Goal: Communication & Community: Answer question/provide support

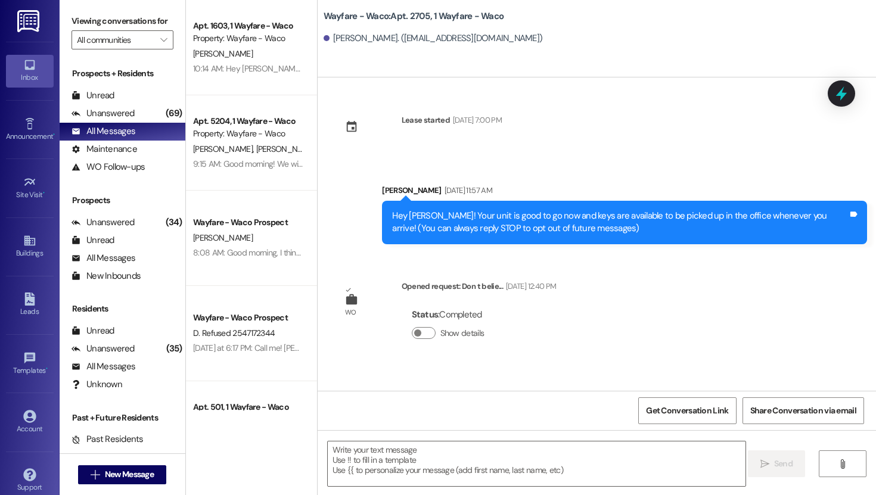
scroll to position [546, 0]
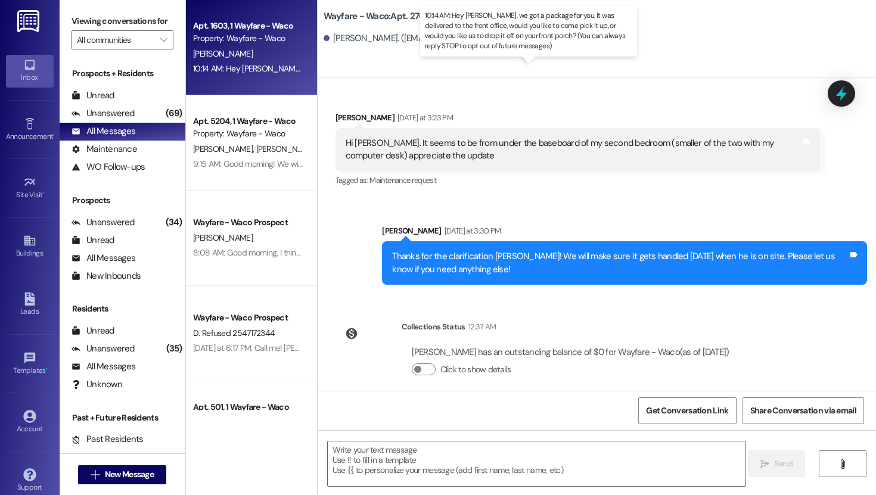
click at [261, 68] on div "10:14 AM: Hey [PERSON_NAME], we got a package for you. It was delivered to the …" at bounding box center [607, 68] width 829 height 11
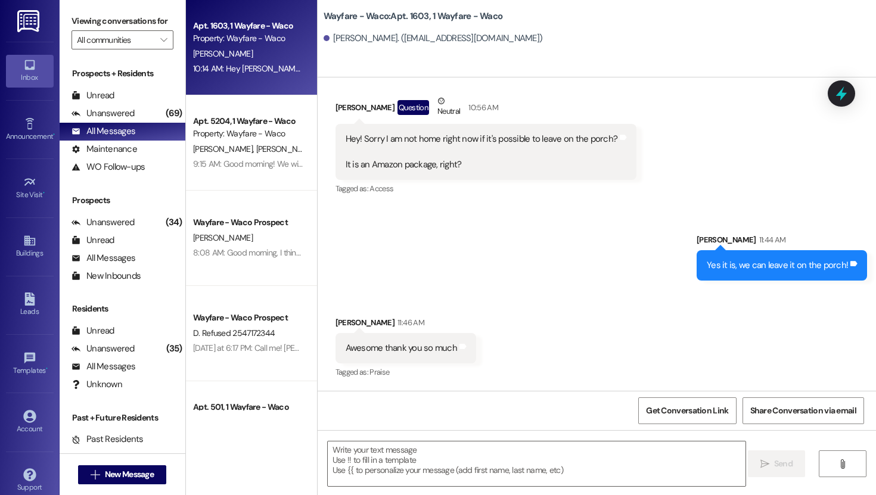
scroll to position [202, 0]
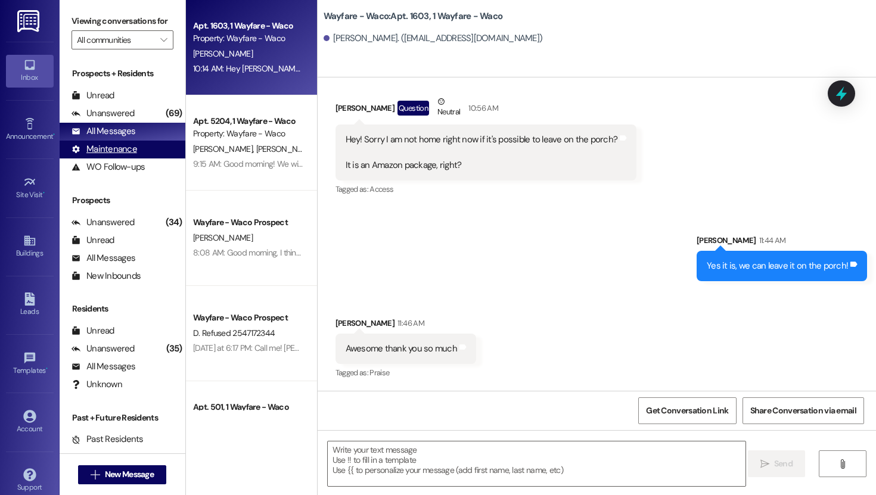
click at [120, 156] on div "Maintenance" at bounding box center [105, 149] width 66 height 13
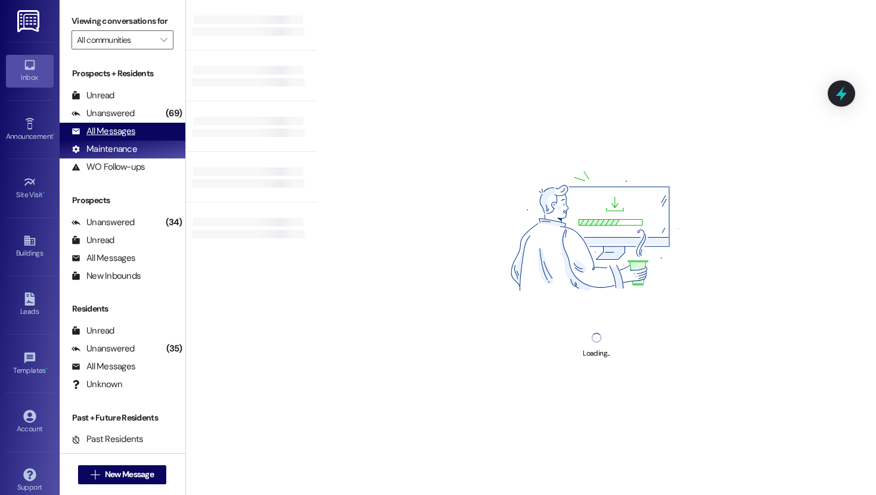
click at [120, 138] on div "All Messages" at bounding box center [104, 131] width 64 height 13
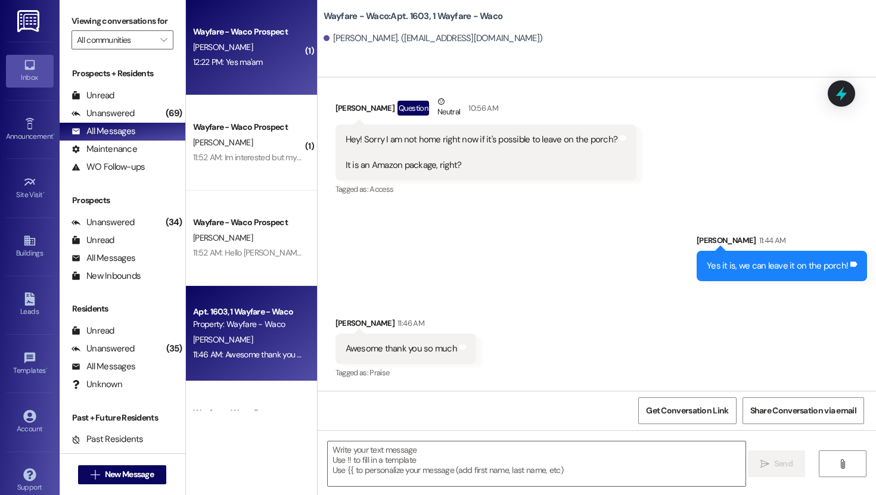
click at [246, 69] on div "12:22 PM: Yes ma'am 12:22 PM: Yes ma'am" at bounding box center [248, 62] width 113 height 15
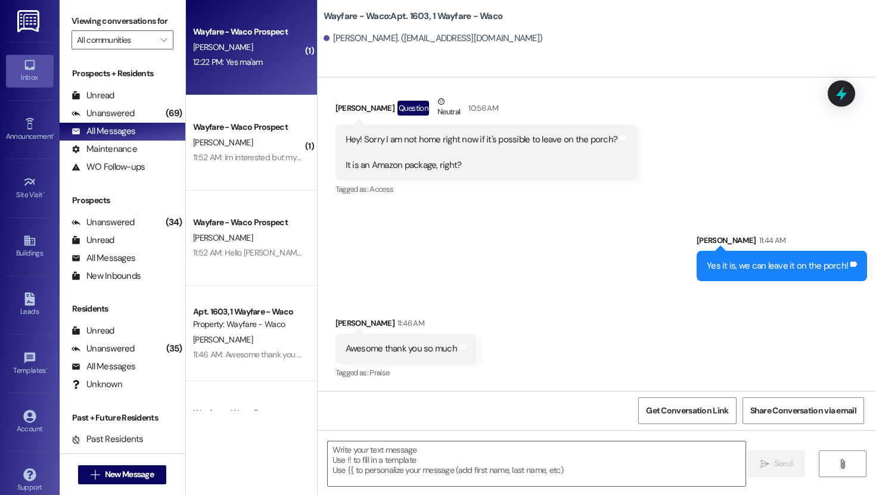
scroll to position [0, 0]
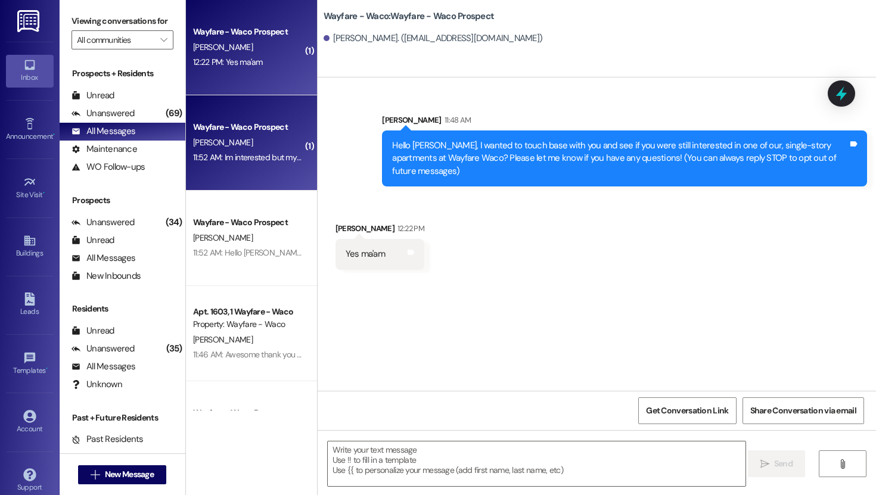
click at [241, 137] on div "[PERSON_NAME]" at bounding box center [248, 142] width 113 height 15
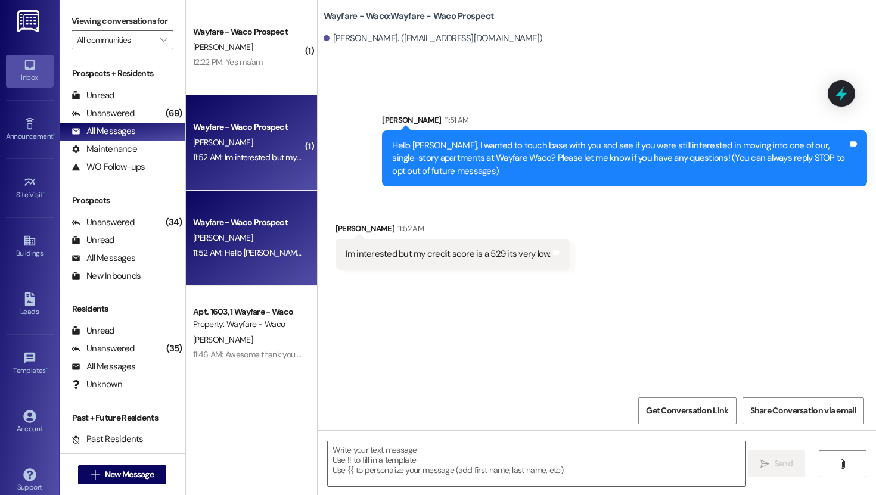
click at [231, 227] on div "Wayfare - Waco Prospect" at bounding box center [248, 222] width 110 height 13
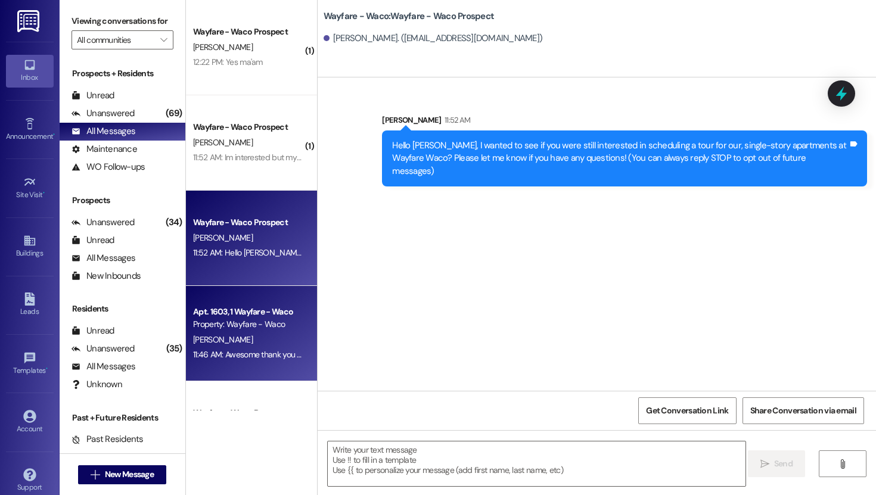
click at [225, 325] on div "Property: Wayfare - Waco" at bounding box center [248, 324] width 110 height 13
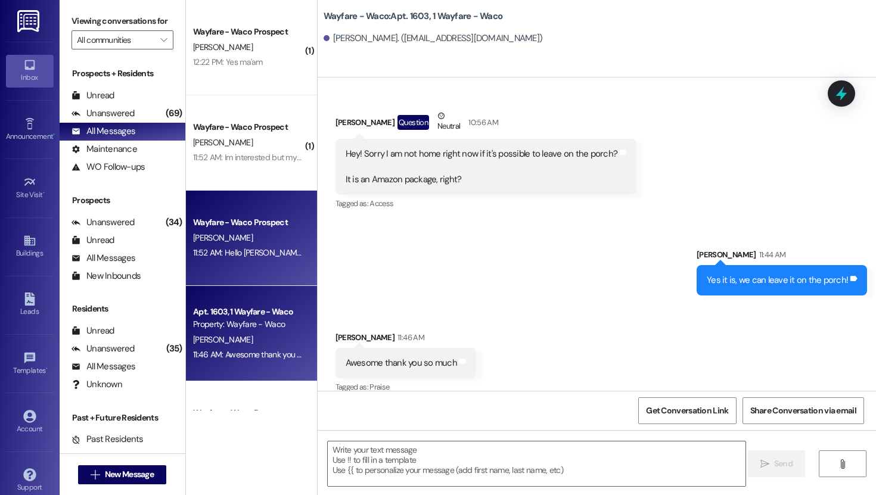
scroll to position [202, 0]
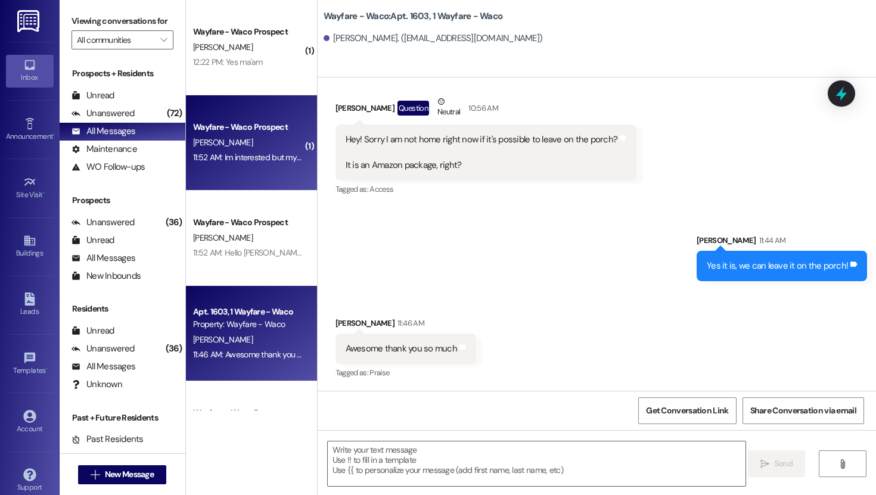
click at [241, 168] on div "Wayfare - Waco Prospect [PERSON_NAME] 11:52 AM: Im interested but my credit sco…" at bounding box center [251, 142] width 131 height 95
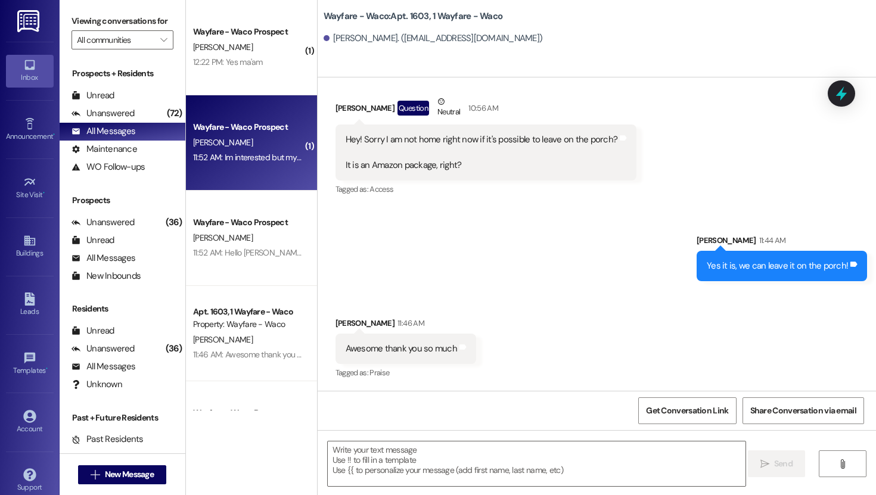
scroll to position [0, 0]
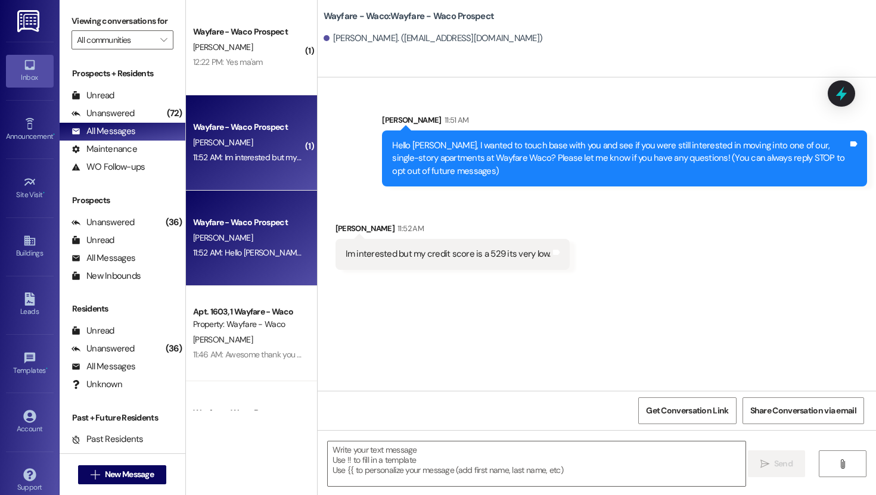
click at [235, 248] on div "11:52 AM: Hello [PERSON_NAME], I wanted to see if you were still interested in …" at bounding box center [628, 252] width 870 height 11
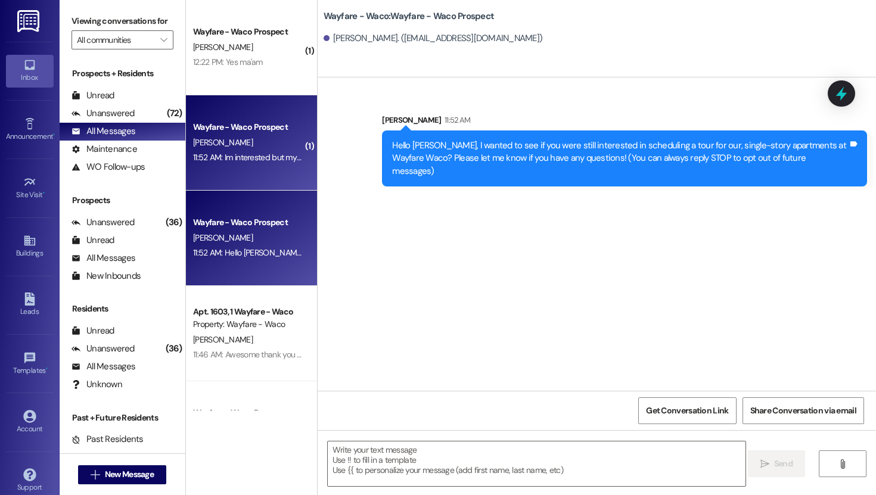
click at [240, 142] on div "[PERSON_NAME]" at bounding box center [248, 142] width 113 height 15
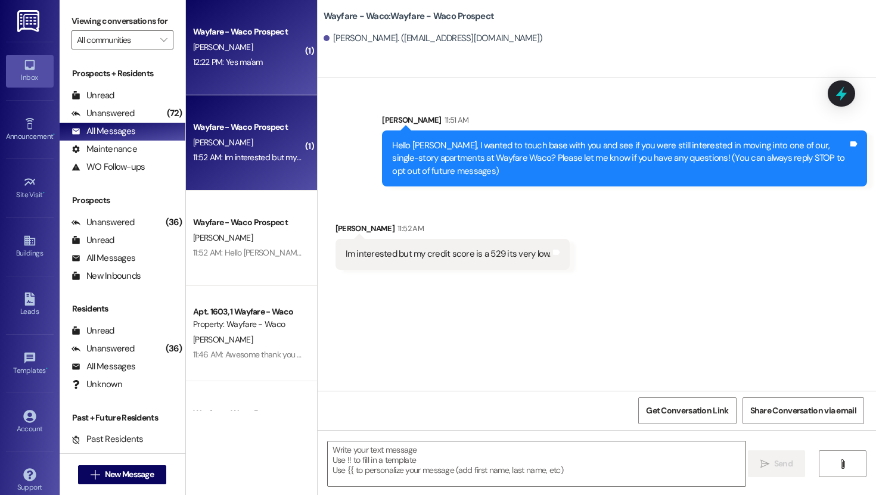
click at [253, 72] on div "Wayfare - Waco Prospect [PERSON_NAME] 12:22 PM: Yes ma'am 12:22 PM: Yes ma'am" at bounding box center [251, 47] width 131 height 95
